Goal: Book appointment/travel/reservation

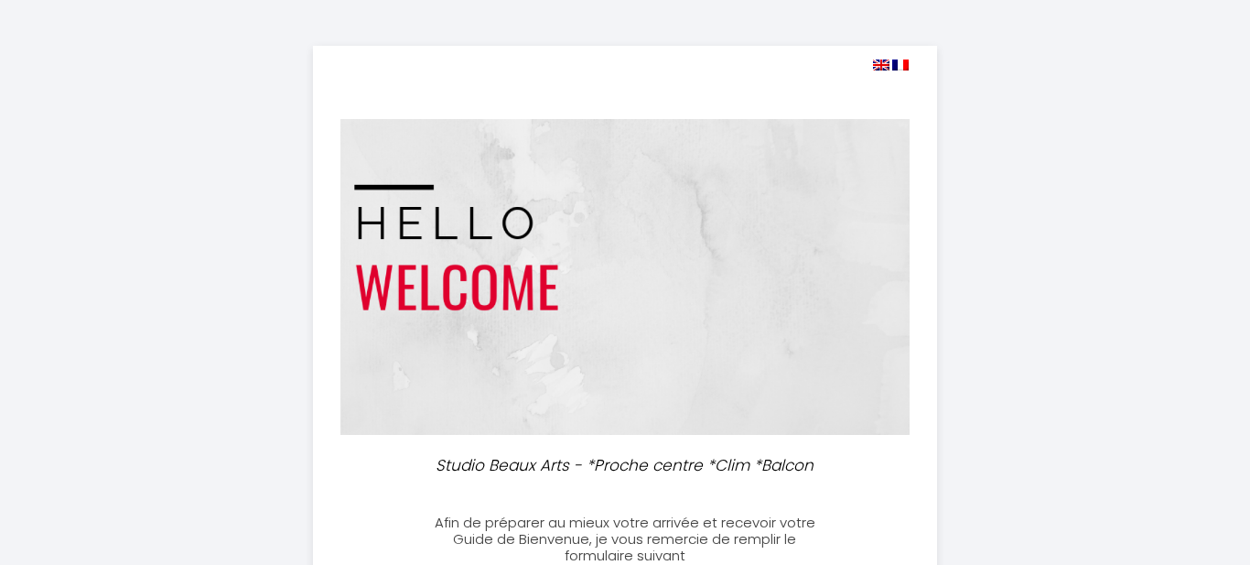
select select
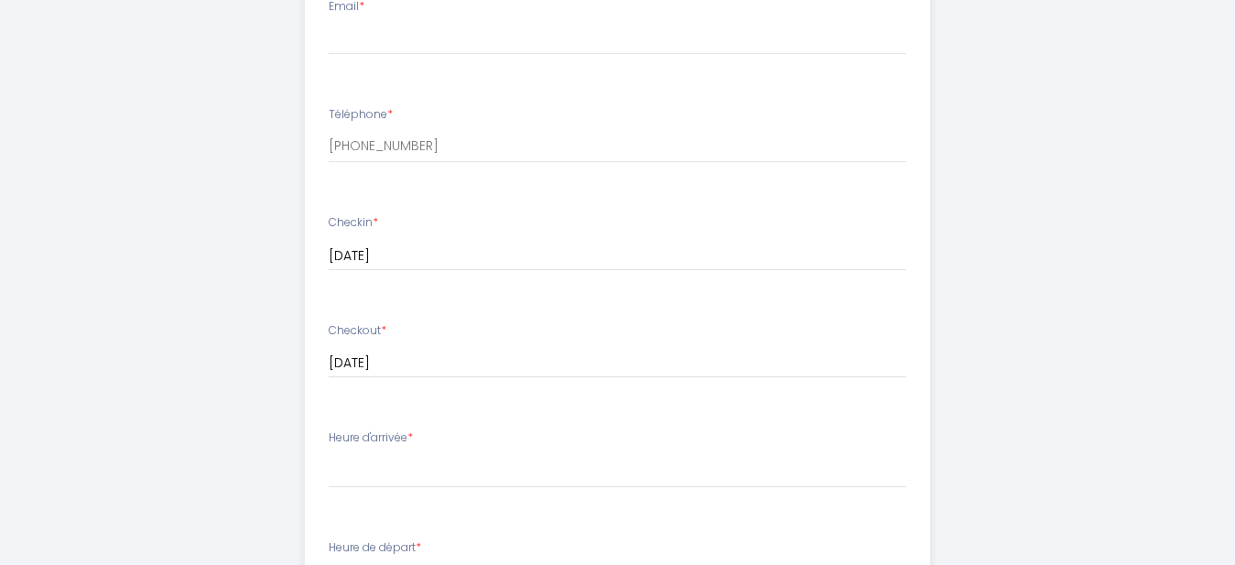
scroll to position [340, 0]
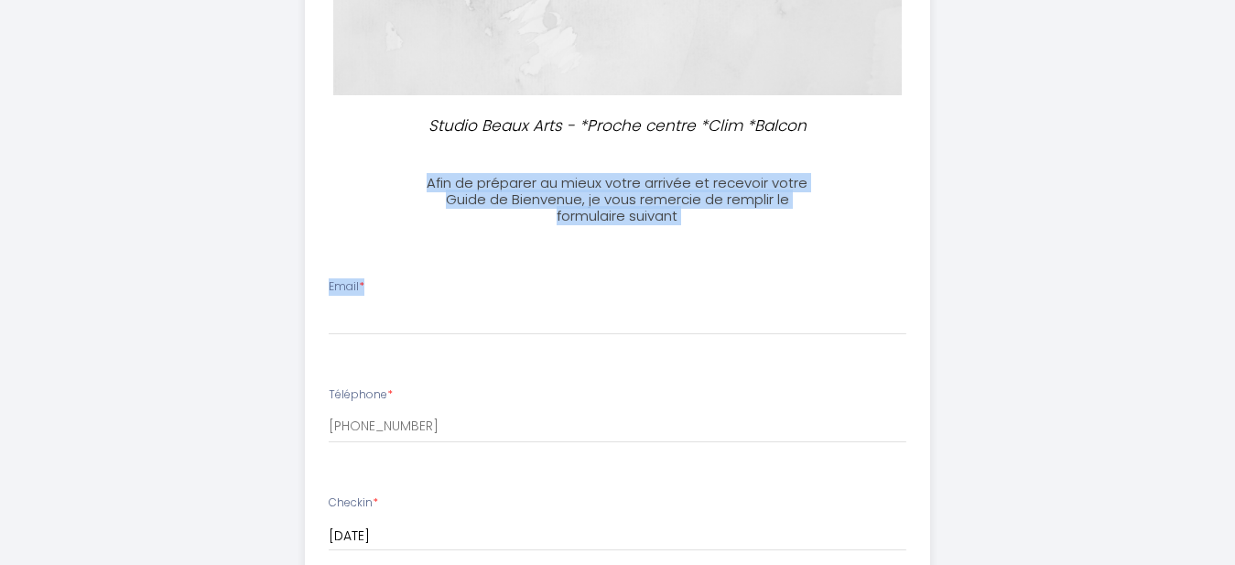
drag, startPoint x: 427, startPoint y: 181, endPoint x: 663, endPoint y: 235, distance: 242.2
click at [663, 235] on div "Studio Beaux Arts - *Proche centre *Clim *Balcon Afin de préparer au mieux votr…" at bounding box center [617, 532] width 625 height 1653
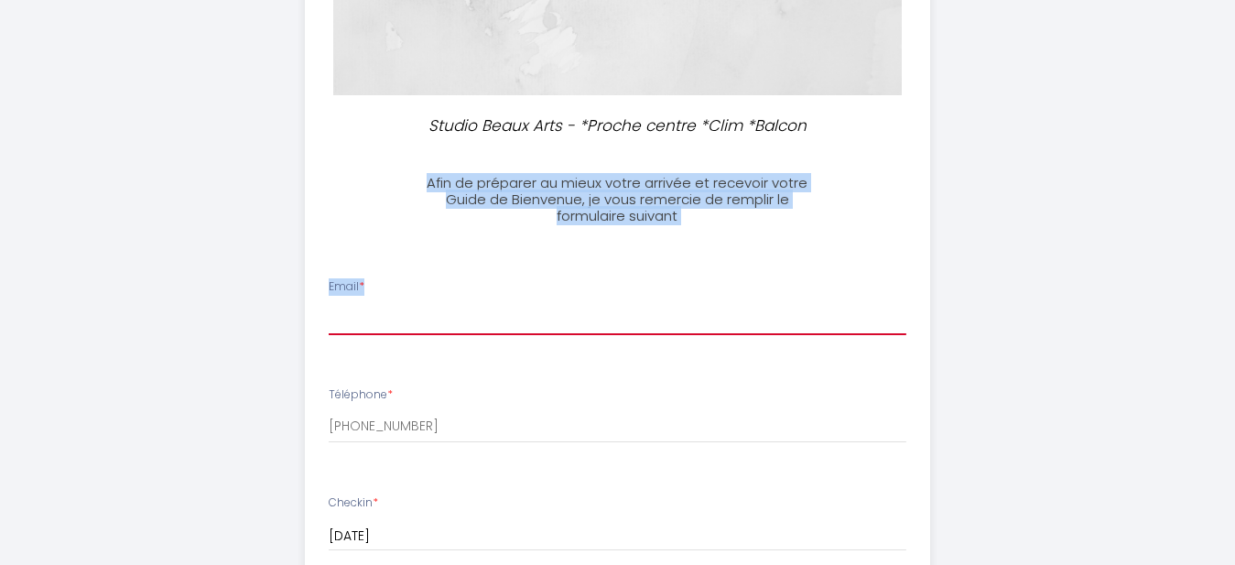
click at [415, 318] on input "Email *" at bounding box center [617, 318] width 577 height 33
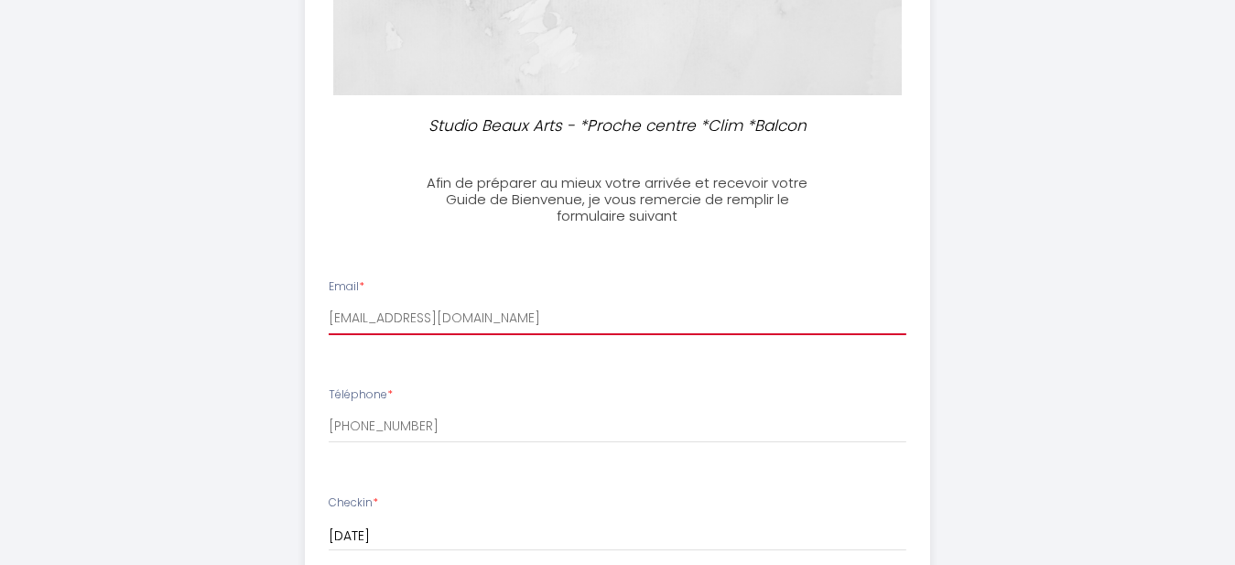
type input "[EMAIL_ADDRESS][DOMAIN_NAME]"
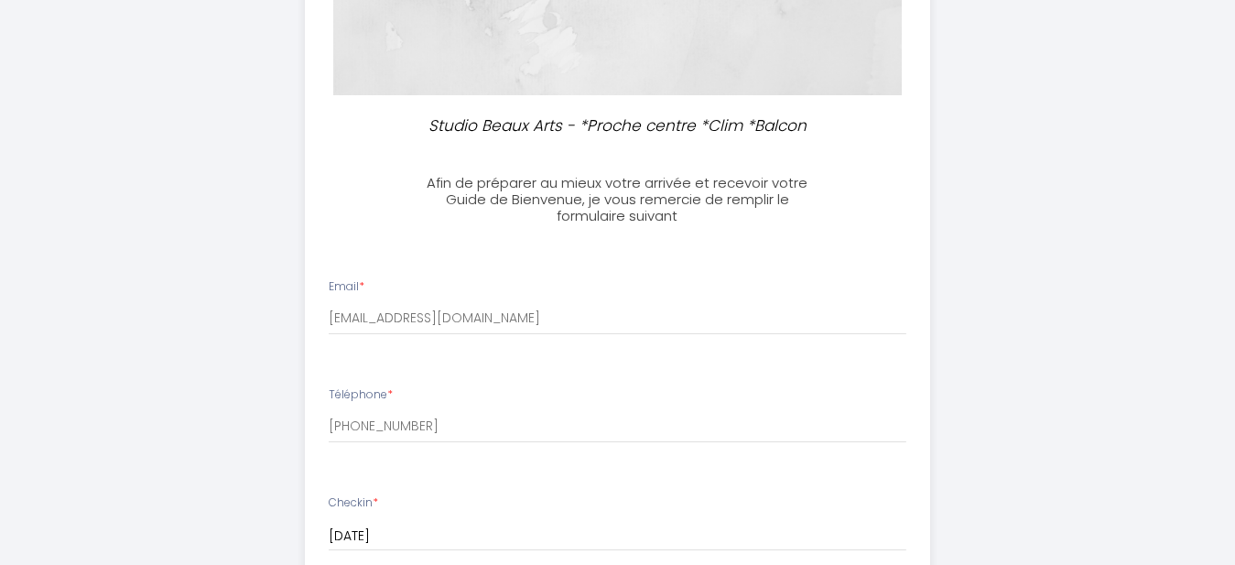
click at [588, 491] on li "Checkin * [DATE] < [DATE] > Sun Mon Tue Wed Thu Fri Sat 1 2 3 4 5 6 7 8 9 10 11…" at bounding box center [617, 531] width 623 height 97
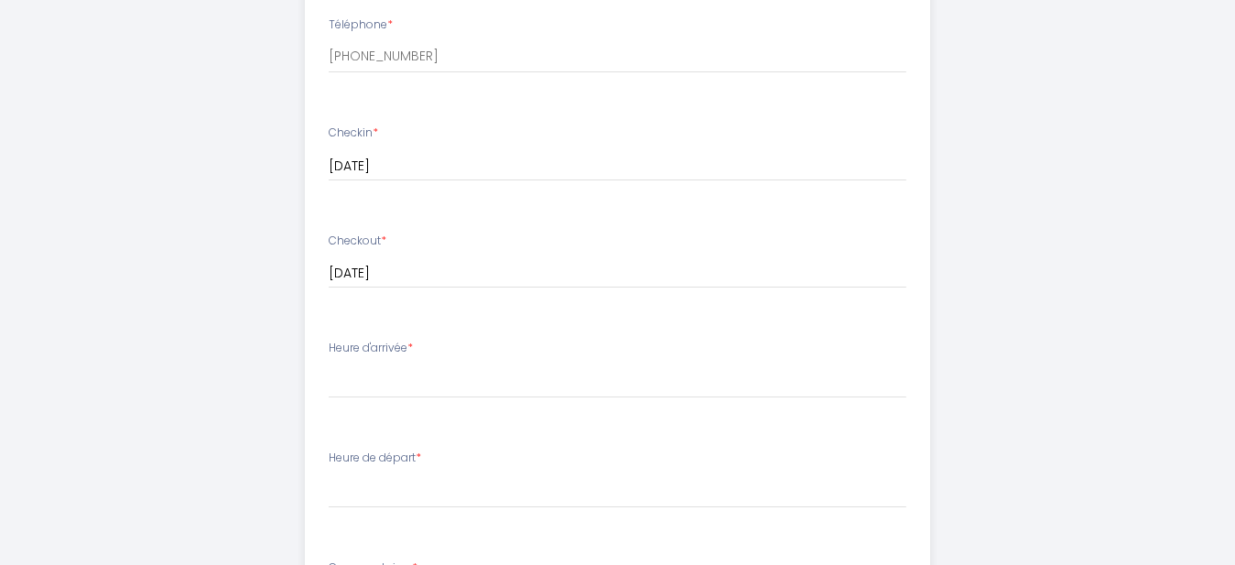
scroll to position [713, 0]
drag, startPoint x: 417, startPoint y: 347, endPoint x: 332, endPoint y: 344, distance: 85.2
click at [332, 344] on label "Heure d'arrivée *" at bounding box center [371, 344] width 84 height 17
copy label "Heure d'arrivée *"
click at [329, 360] on select "17:00 17:30 18:00 18:30 19:00 19:30 20:00 20:30 21:00 21:30 22:00 22:30 23:00 2…" at bounding box center [617, 377] width 577 height 35
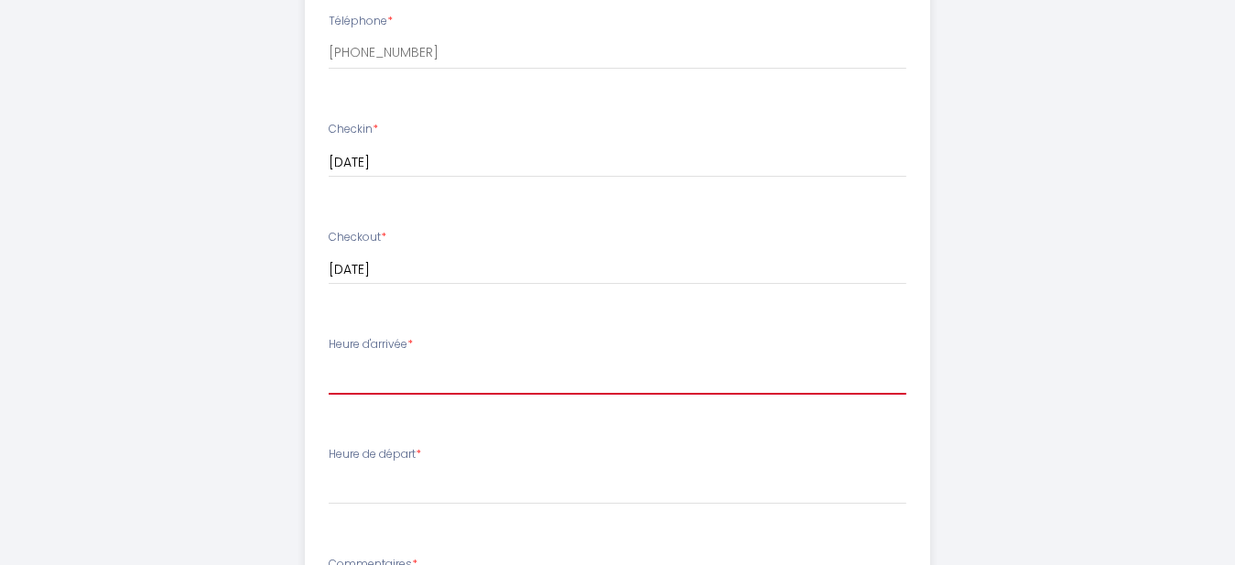
select select "18:00"
click option "18:00" at bounding box center [0, 0] width 0 height 0
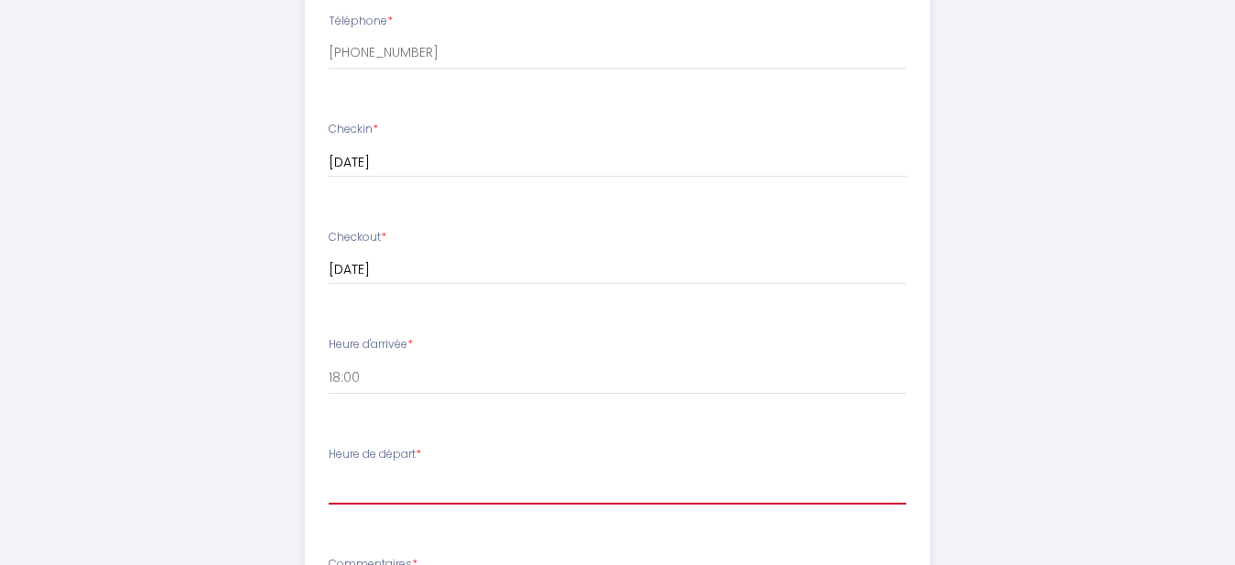
click at [329, 469] on select "00:00 00:30 01:00 01:30 02:00 02:30 03:00 03:30 04:00 04:30 05:00 05:30 06:00 0…" at bounding box center [617, 486] width 577 height 35
select select "09:00"
click option "09:00" at bounding box center [0, 0] width 0 height 0
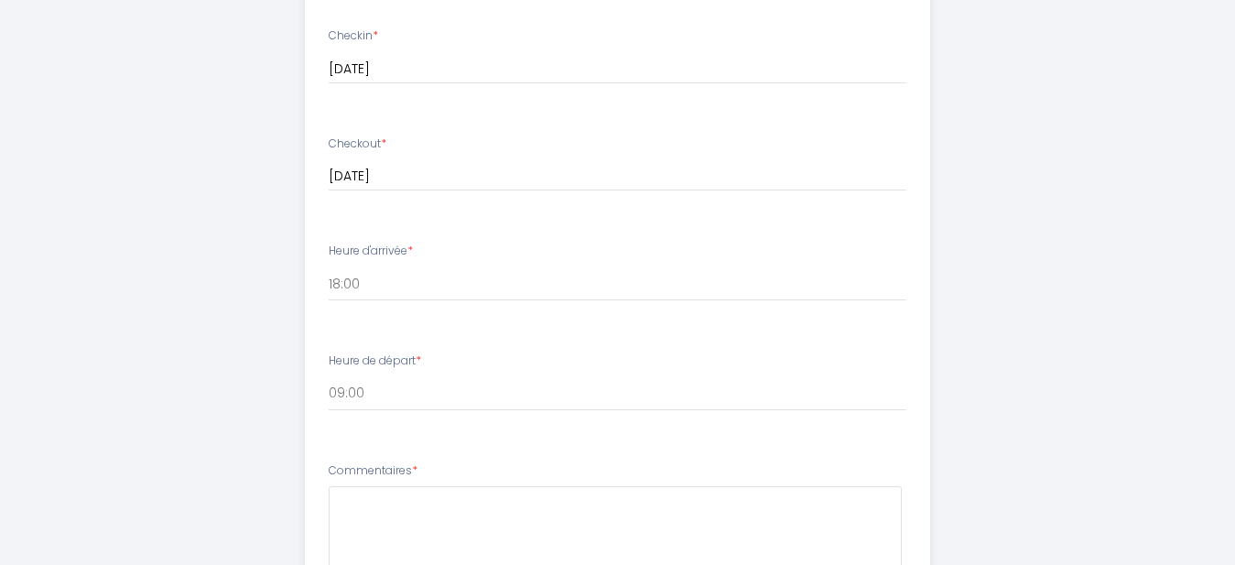
click at [527, 460] on li "Commentaires *" at bounding box center [617, 538] width 623 height 175
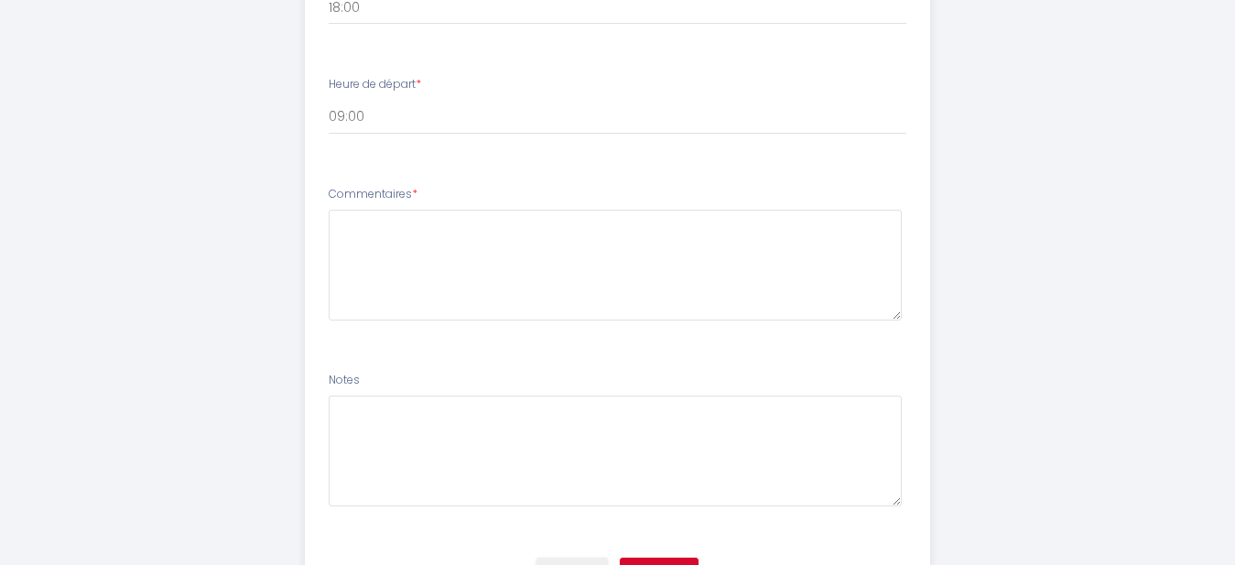
scroll to position [1086, 0]
drag, startPoint x: 333, startPoint y: 194, endPoint x: 424, endPoint y: 195, distance: 90.6
click at [424, 195] on li "Commentaires *" at bounding box center [617, 258] width 623 height 175
copy label "Commentaires *"
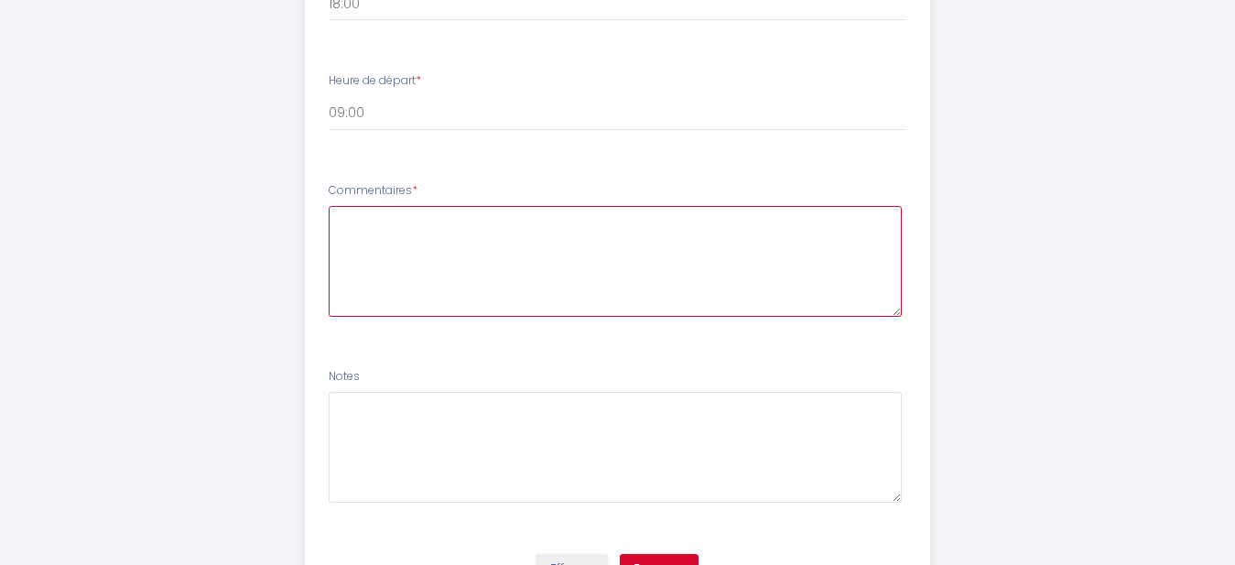
click at [358, 264] on textarea at bounding box center [615, 261] width 573 height 111
type textarea "---"
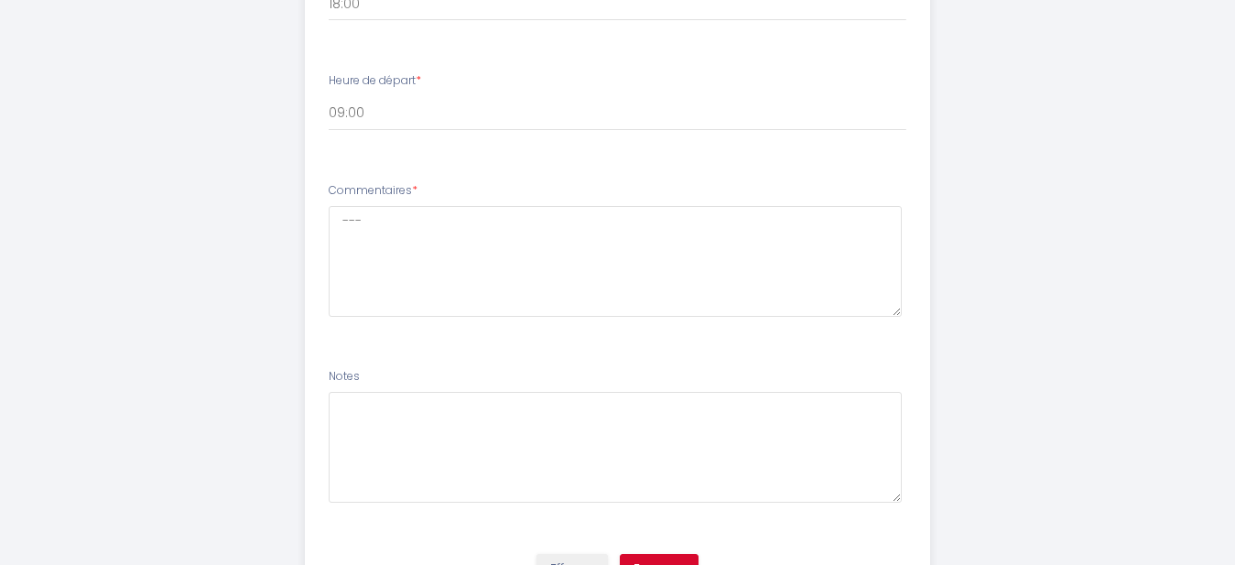
click at [822, 358] on li "Notes" at bounding box center [617, 444] width 623 height 175
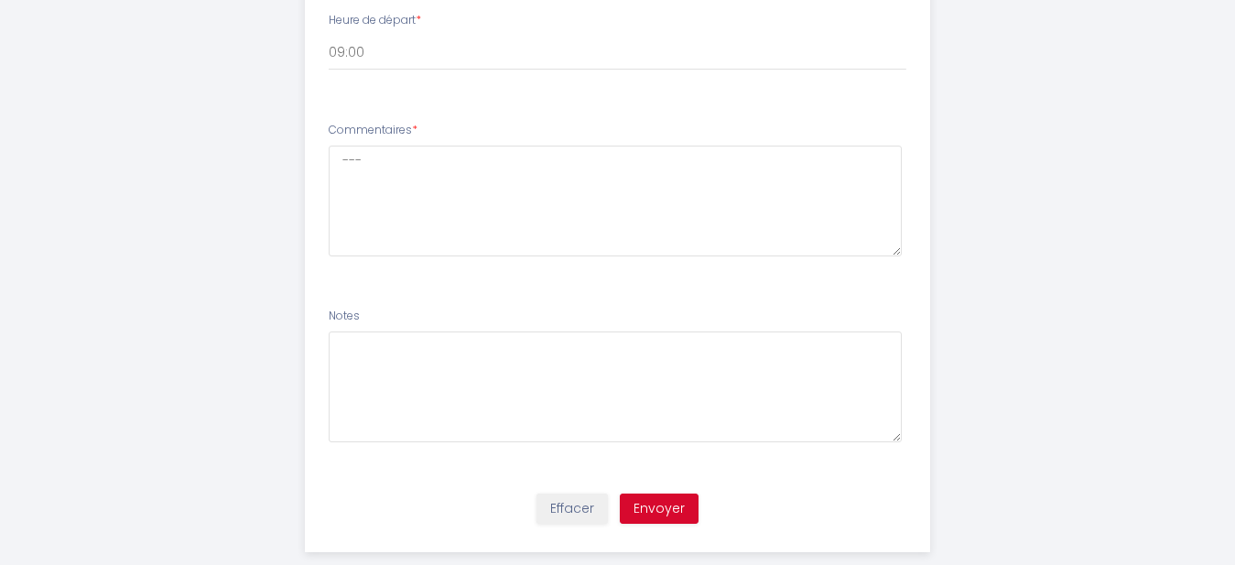
scroll to position [1180, 0]
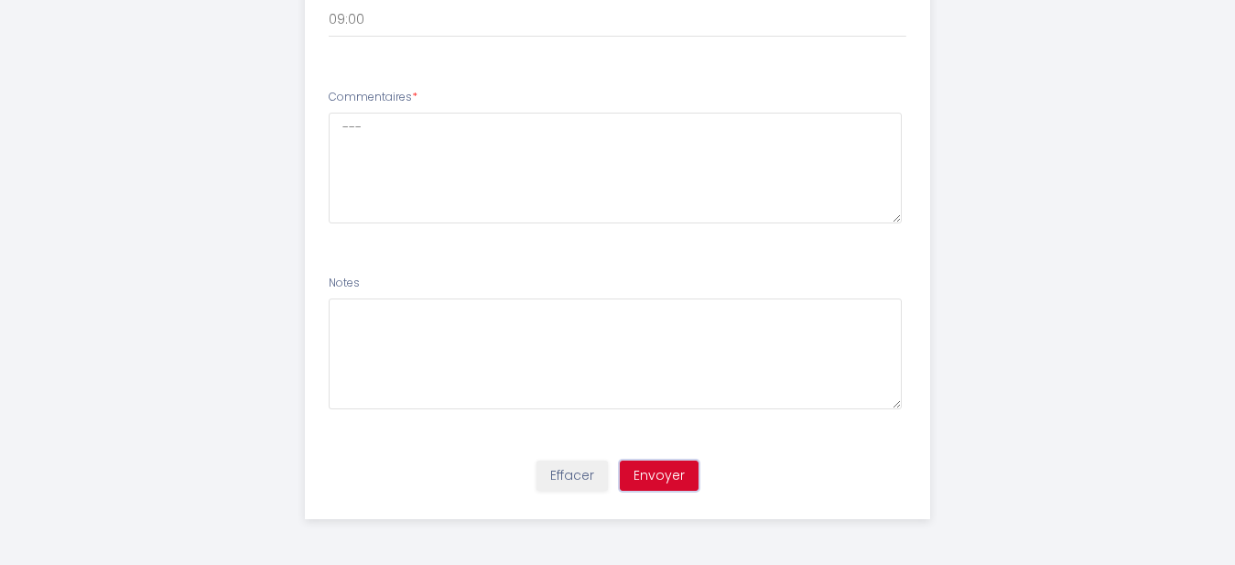
click at [680, 475] on button "Envoyer" at bounding box center [659, 475] width 79 height 31
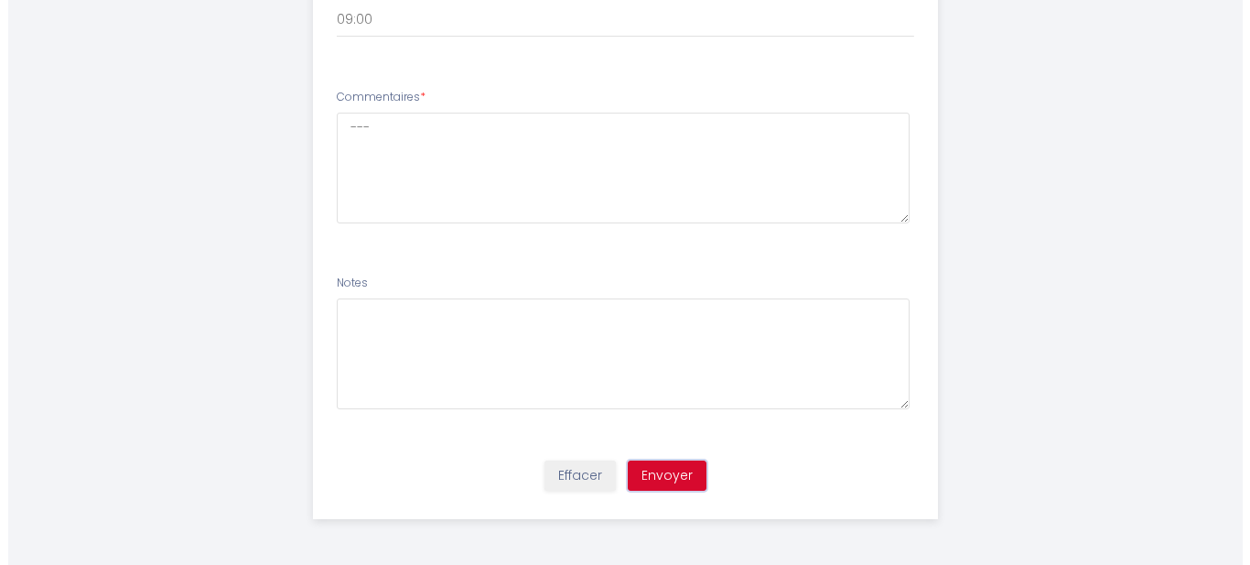
scroll to position [0, 0]
